Goal: Find specific fact: Find specific fact

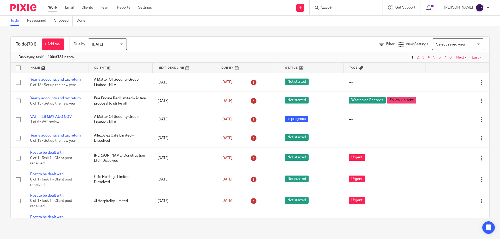
click at [331, 7] on input "Search" at bounding box center [343, 8] width 47 height 5
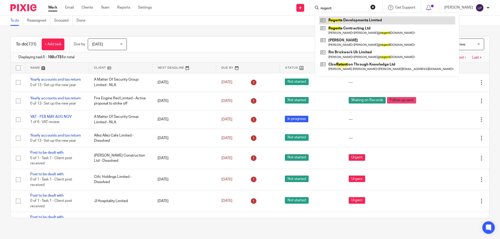
type input "regent"
click at [346, 18] on link at bounding box center [387, 20] width 136 height 8
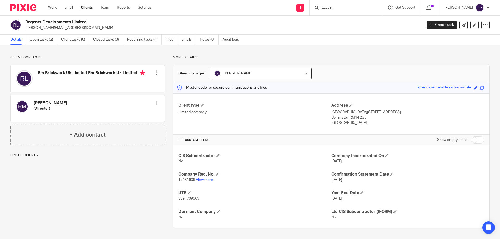
click at [187, 196] on p "8391709565" at bounding box center [254, 198] width 153 height 5
copy span "8391709565"
